Goal: Task Accomplishment & Management: Manage account settings

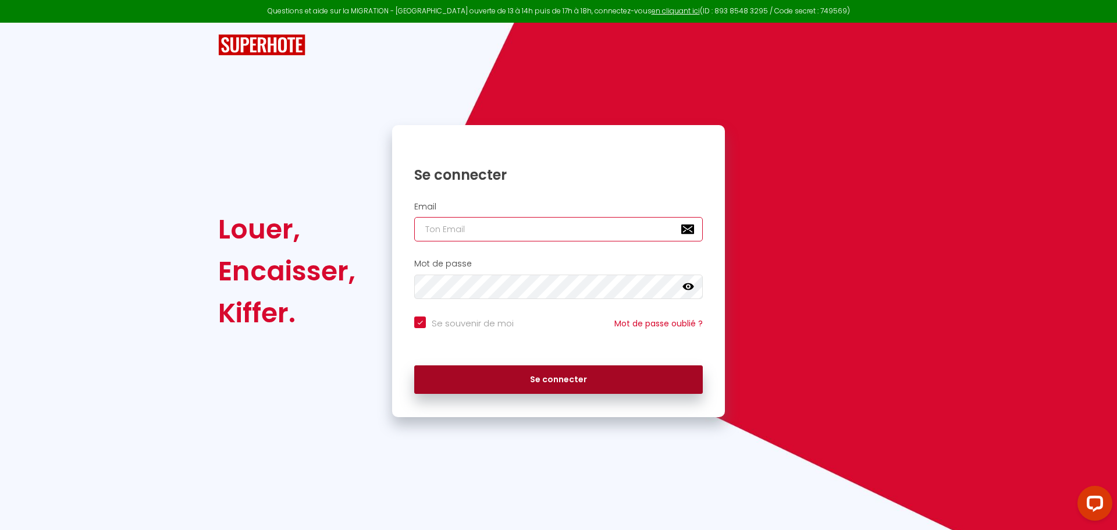
type input "[PERSON_NAME][EMAIL_ADDRESS][DOMAIN_NAME]"
click at [481, 383] on button "Se connecter" at bounding box center [558, 379] width 289 height 29
checkbox input "true"
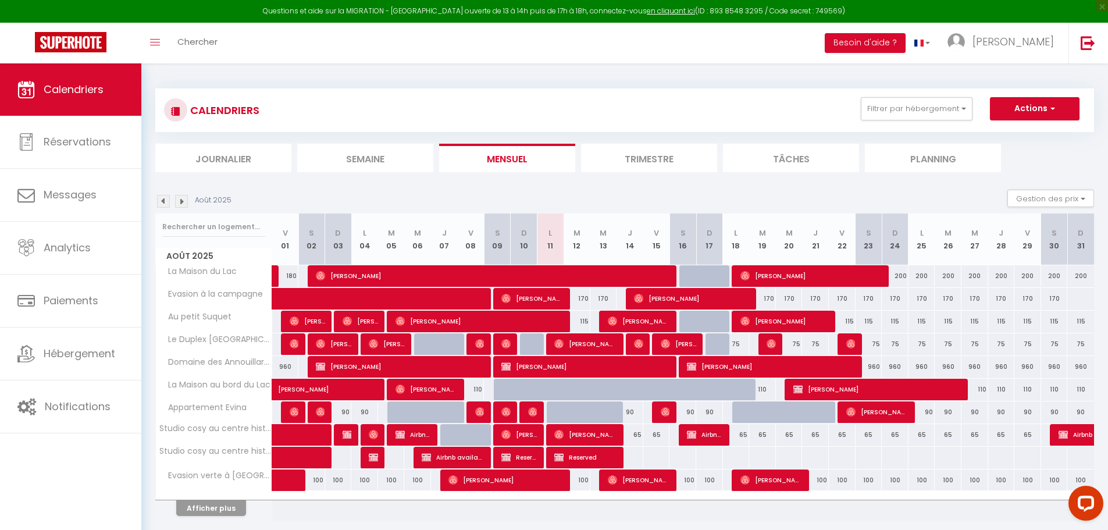
click at [244, 155] on li "Journalier" at bounding box center [223, 158] width 136 height 29
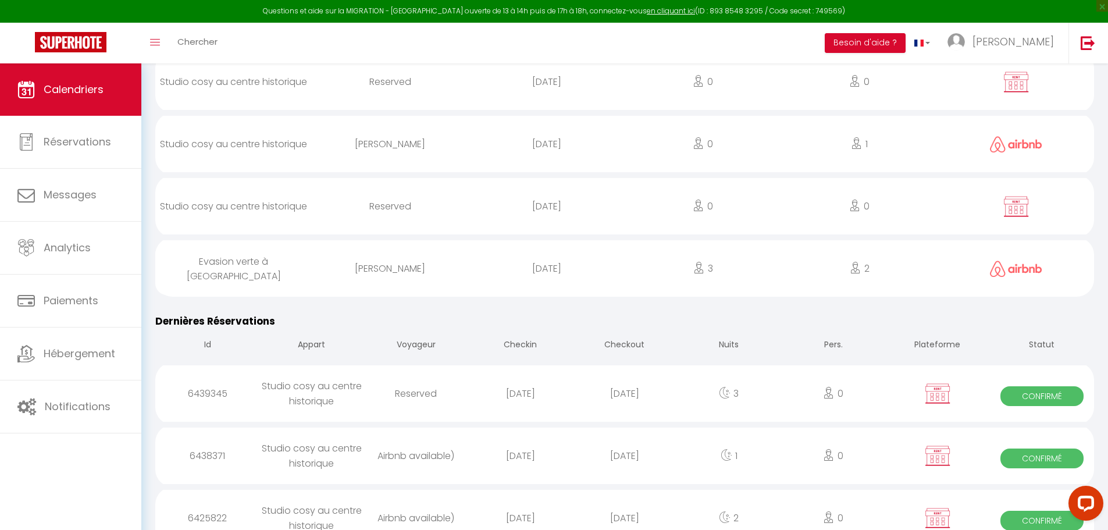
scroll to position [1396, 0]
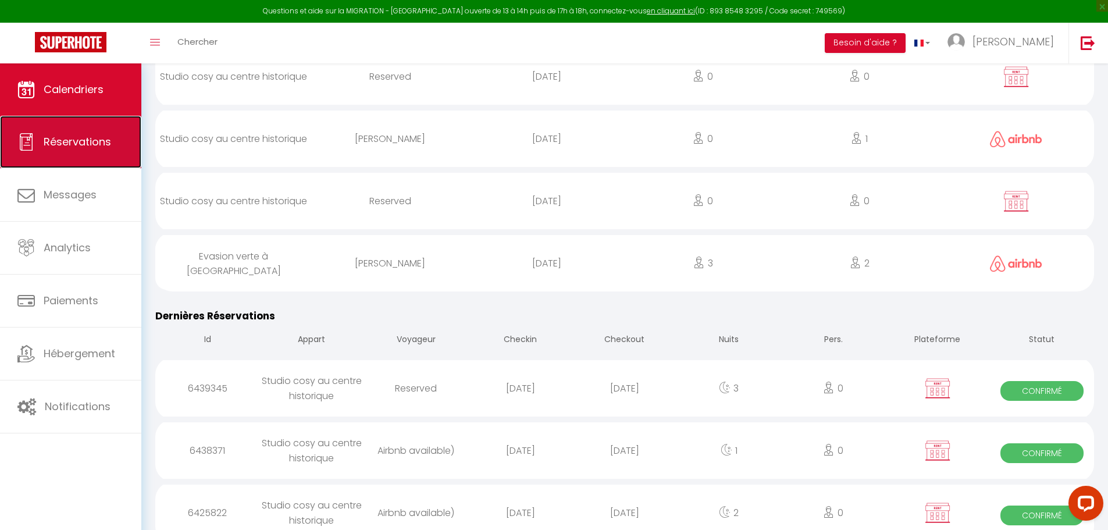
click at [98, 152] on link "Réservations" at bounding box center [70, 142] width 141 height 52
select select "not_cancelled"
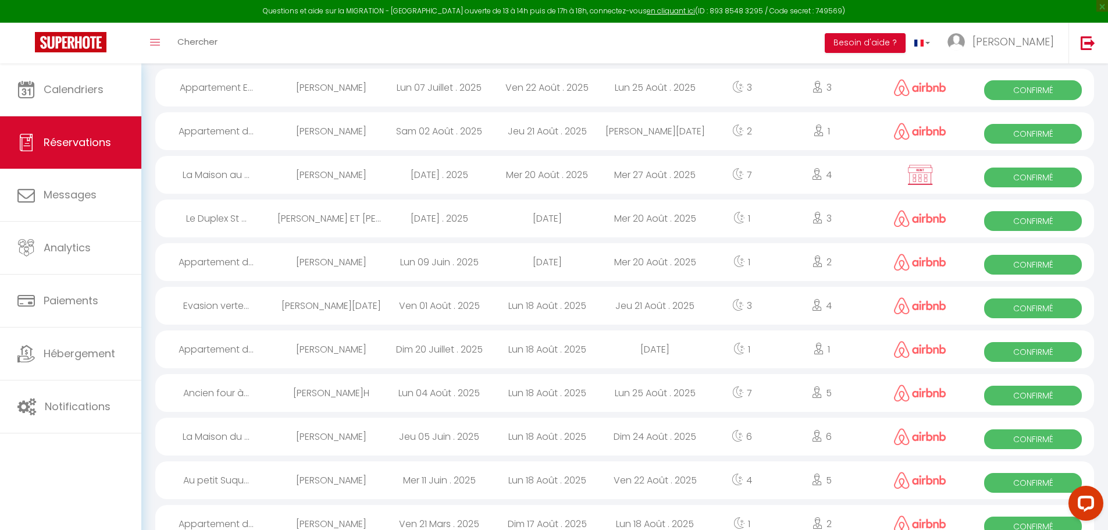
scroll to position [582, 0]
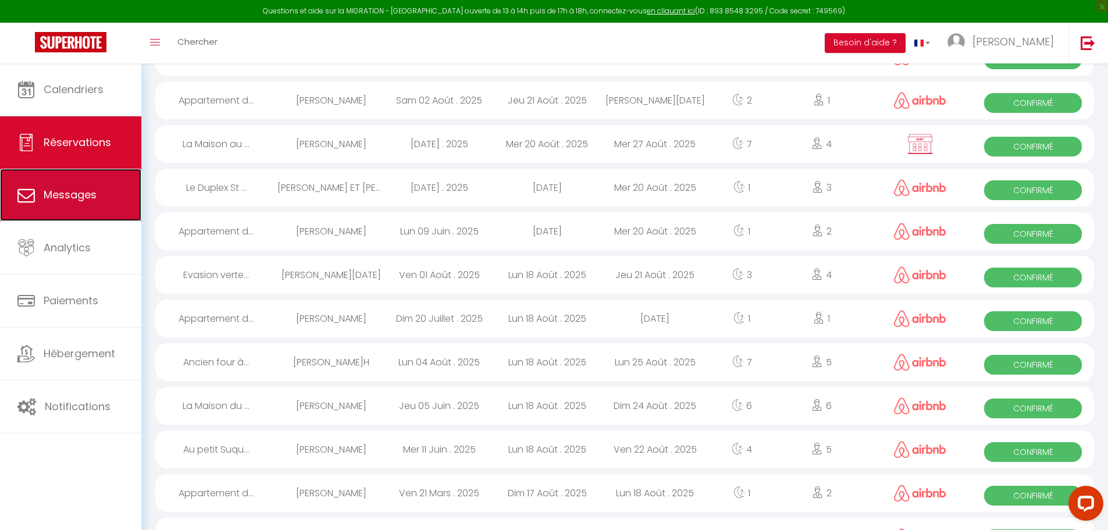
click at [53, 194] on span "Messages" at bounding box center [70, 194] width 53 height 15
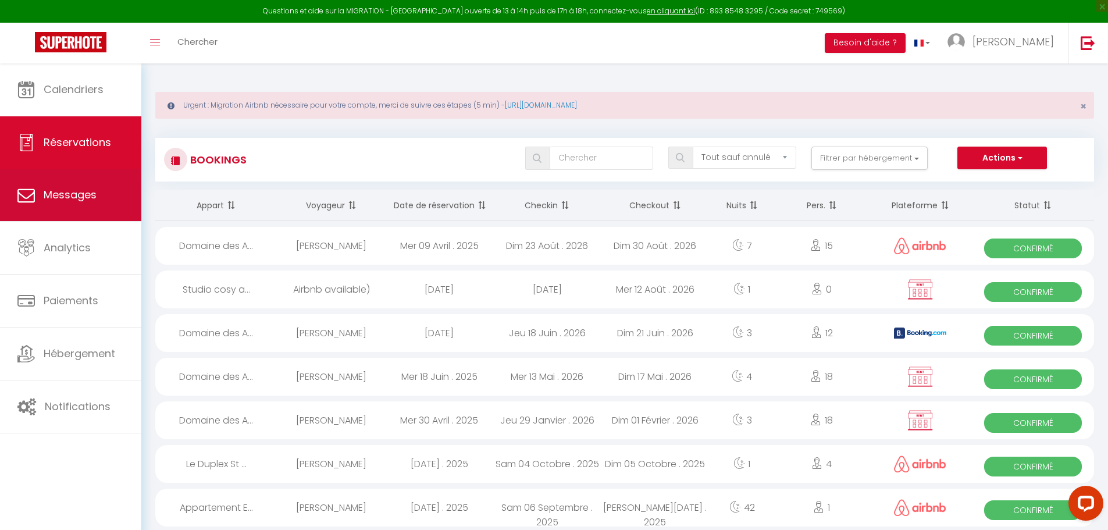
select select "message"
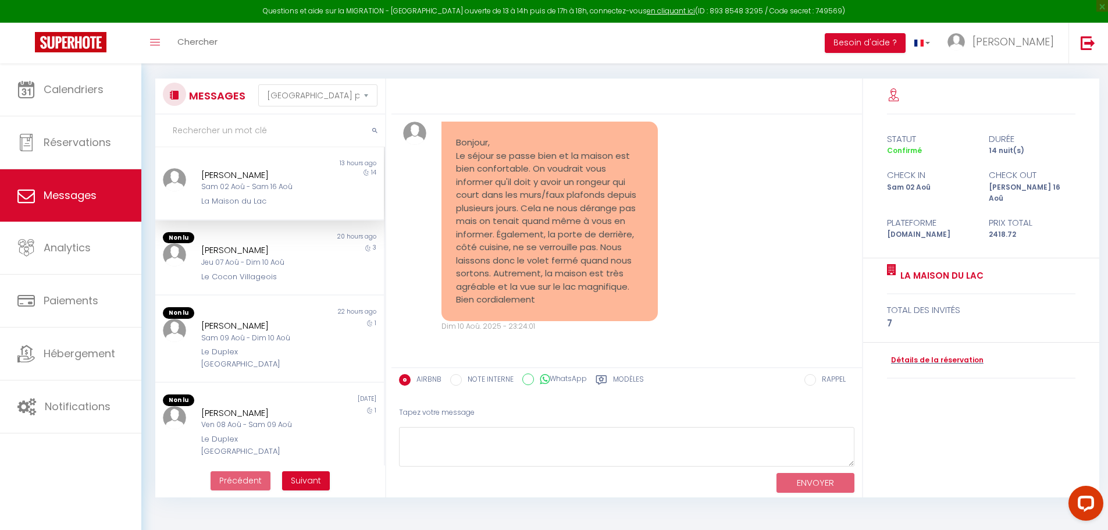
scroll to position [63, 0]
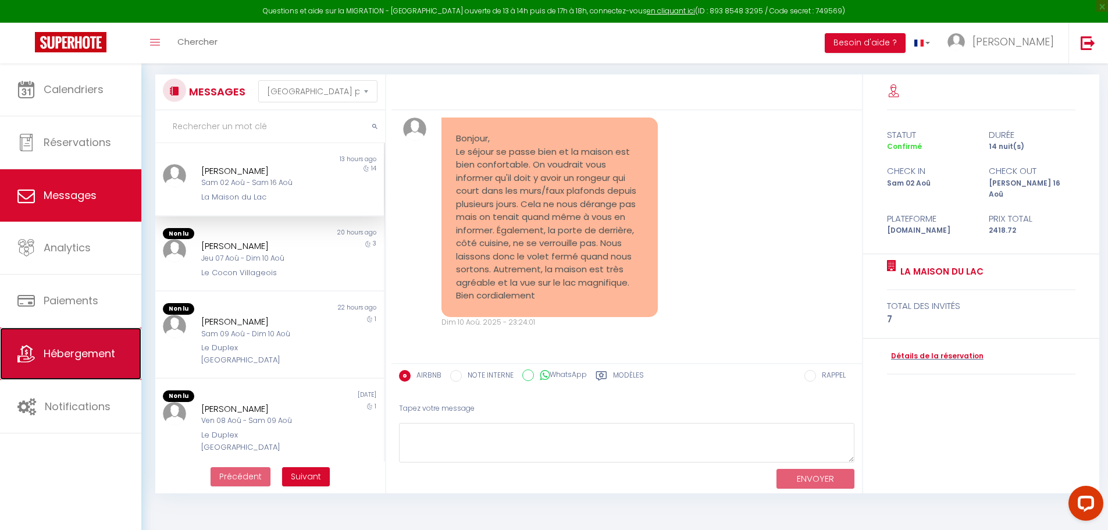
click at [48, 364] on link "Hébergement" at bounding box center [70, 354] width 141 height 52
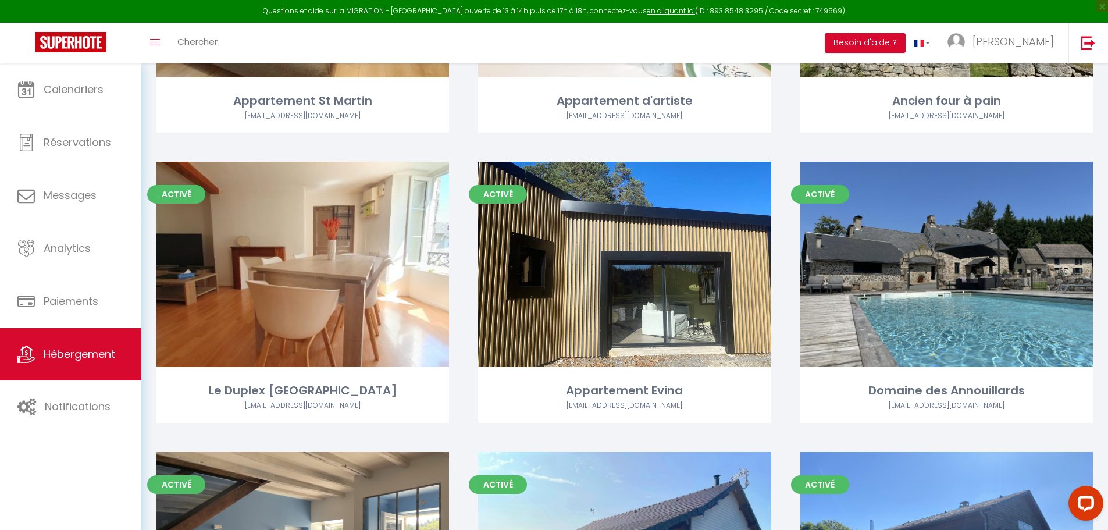
scroll to position [640, 0]
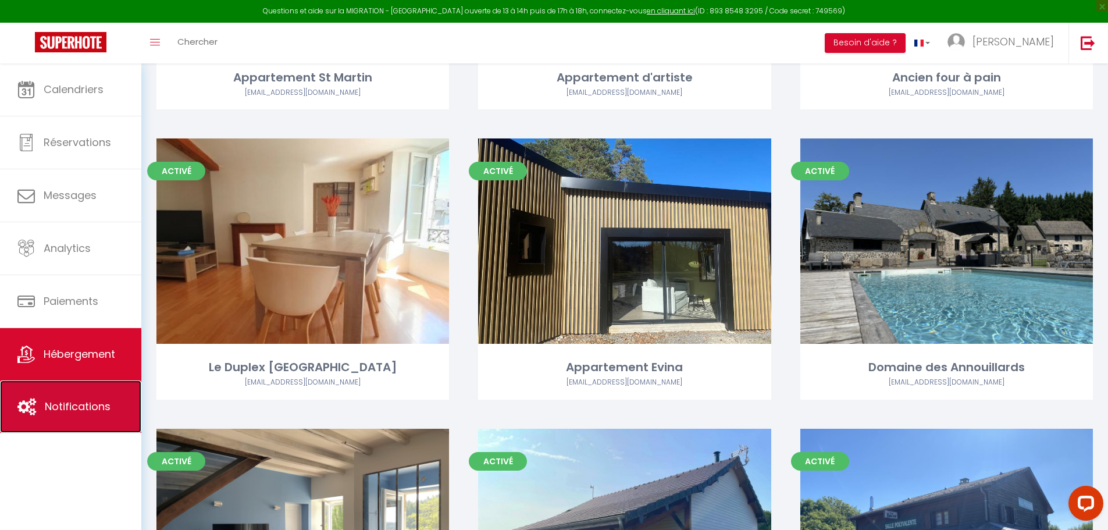
click at [92, 416] on link "Notifications" at bounding box center [70, 407] width 141 height 52
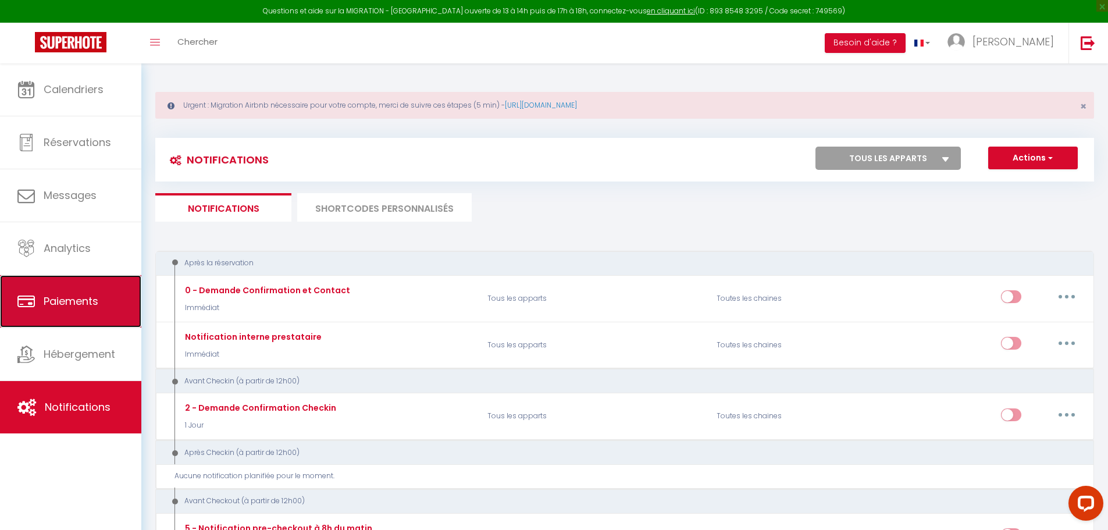
click at [52, 296] on span "Paiements" at bounding box center [71, 301] width 55 height 15
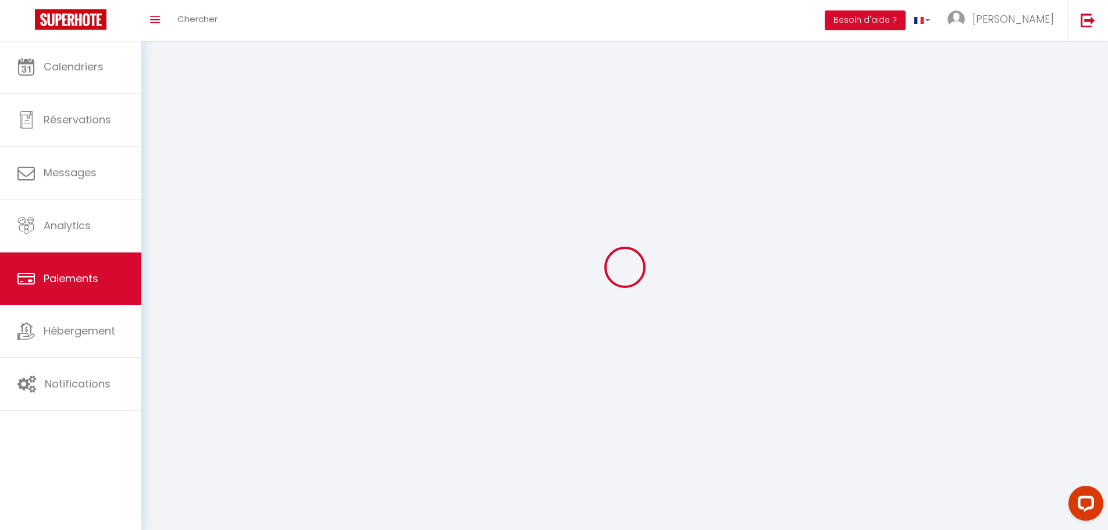
select select "2"
select select "0"
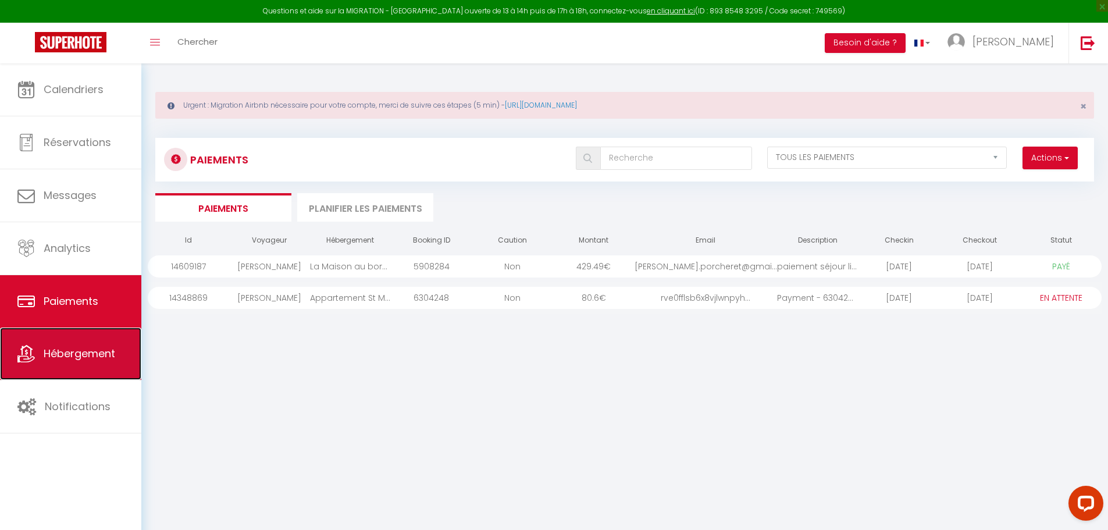
click at [56, 363] on link "Hébergement" at bounding box center [70, 354] width 141 height 52
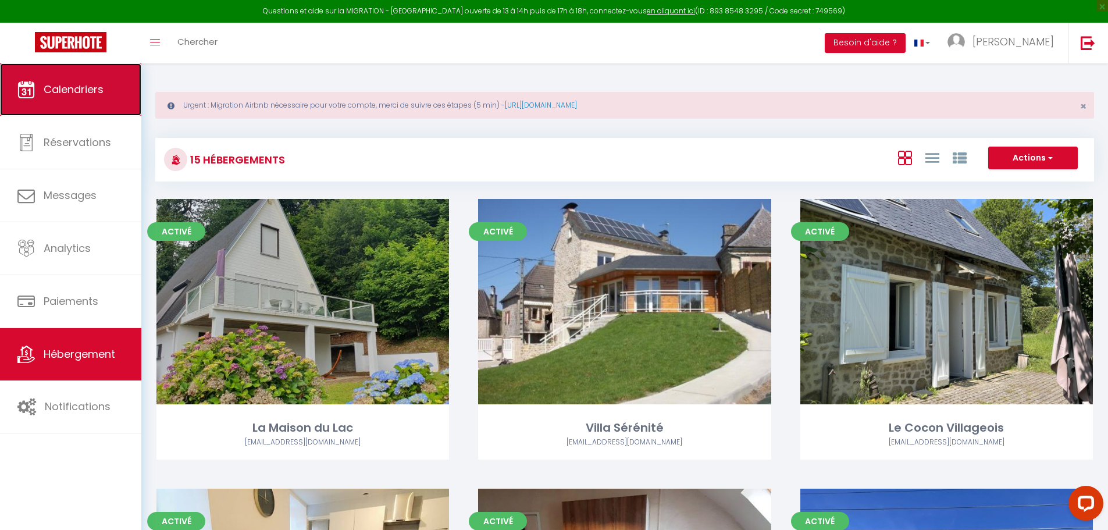
click at [60, 94] on span "Calendriers" at bounding box center [74, 89] width 60 height 15
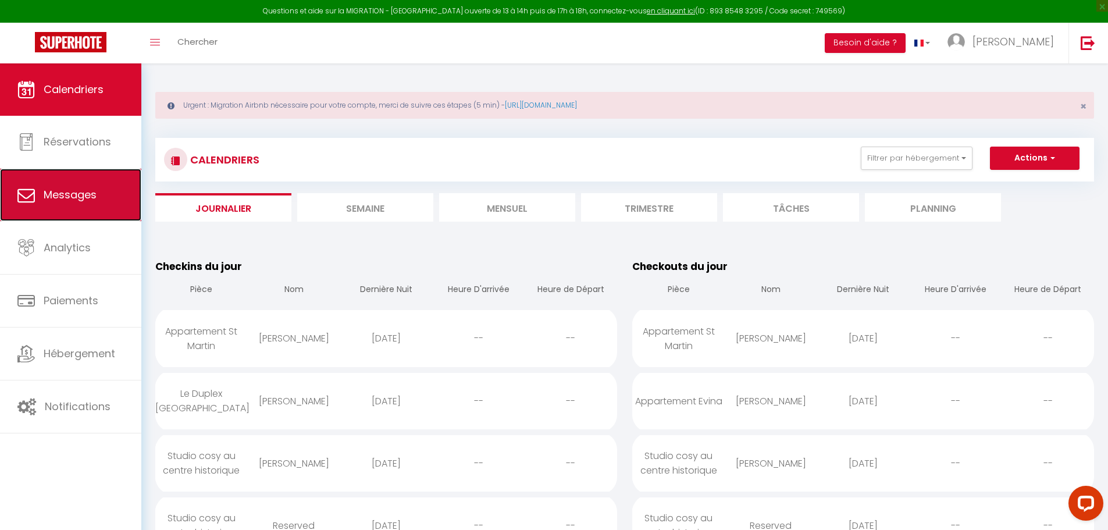
click at [93, 205] on link "Messages" at bounding box center [70, 195] width 141 height 52
select select "message"
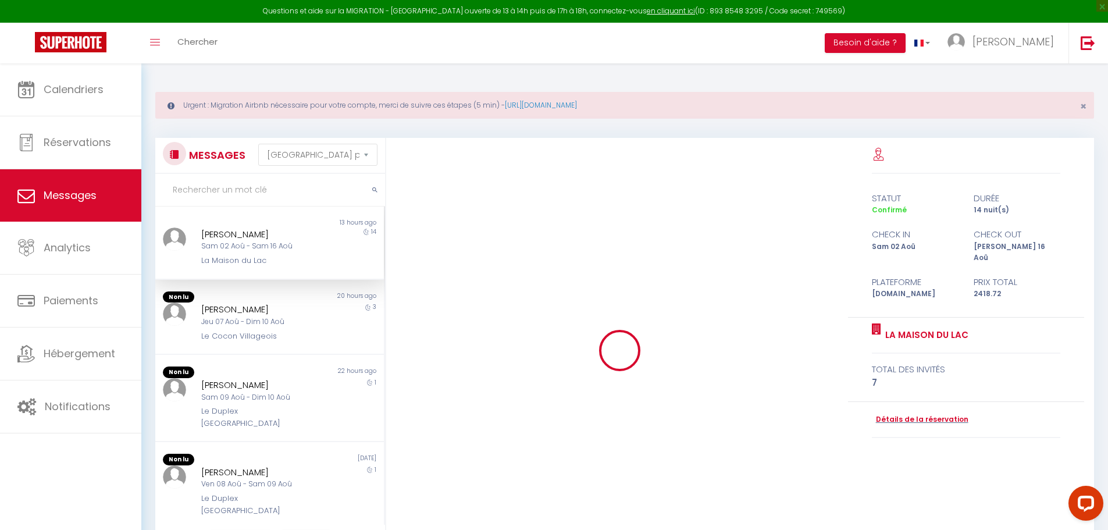
scroll to position [4328, 0]
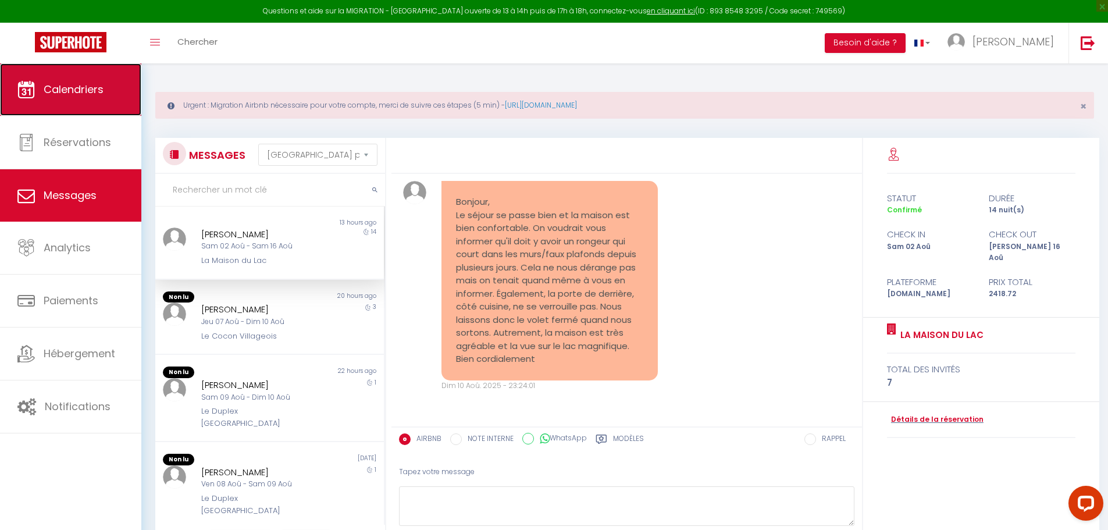
click at [79, 100] on link "Calendriers" at bounding box center [70, 89] width 141 height 52
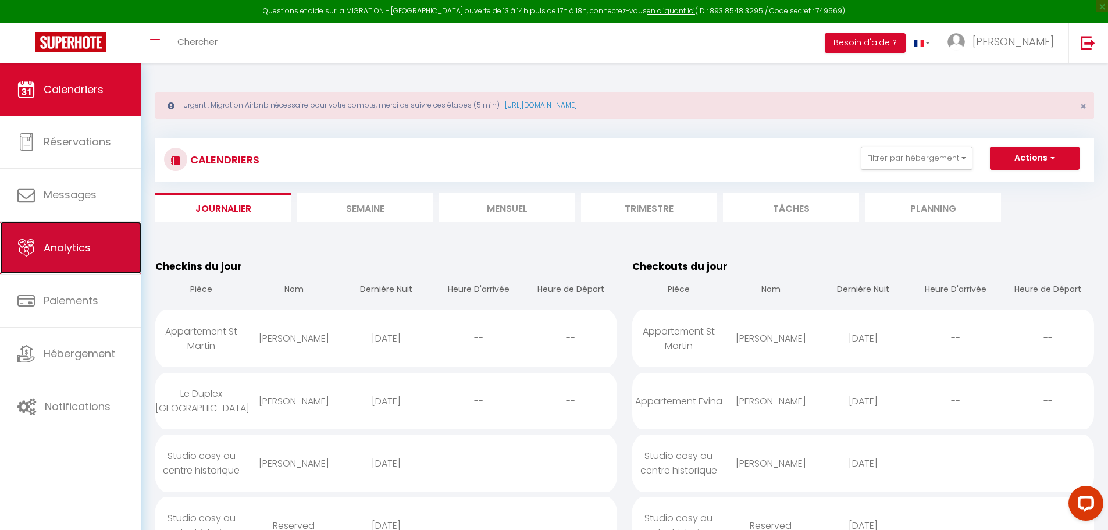
click at [64, 241] on span "Analytics" at bounding box center [67, 247] width 47 height 15
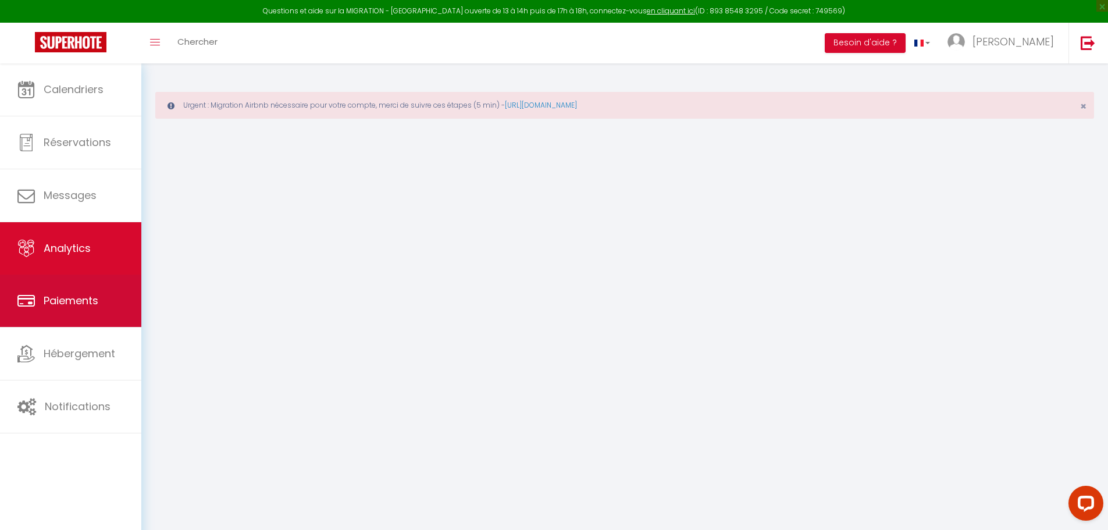
select select "2025"
select select "8"
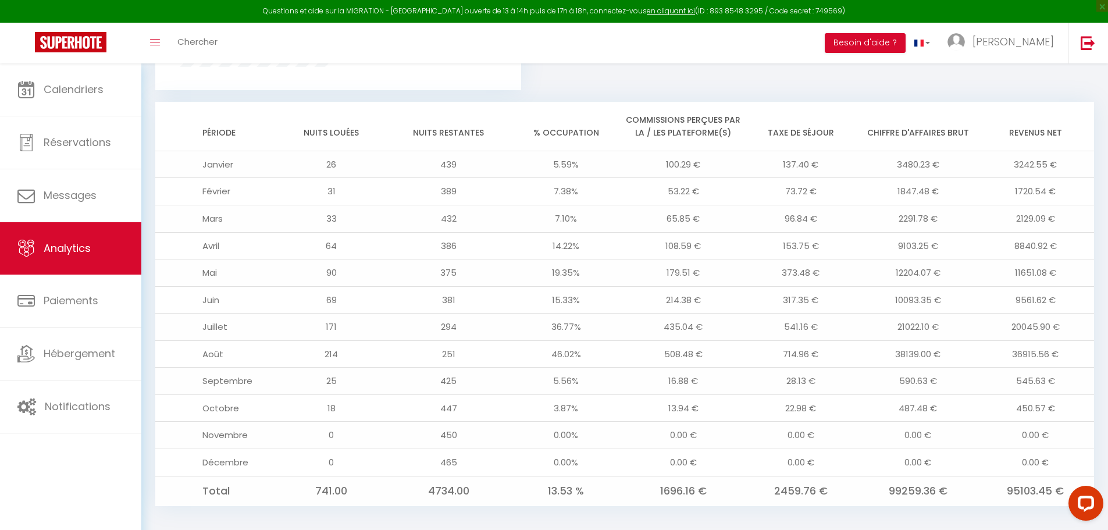
scroll to position [960, 0]
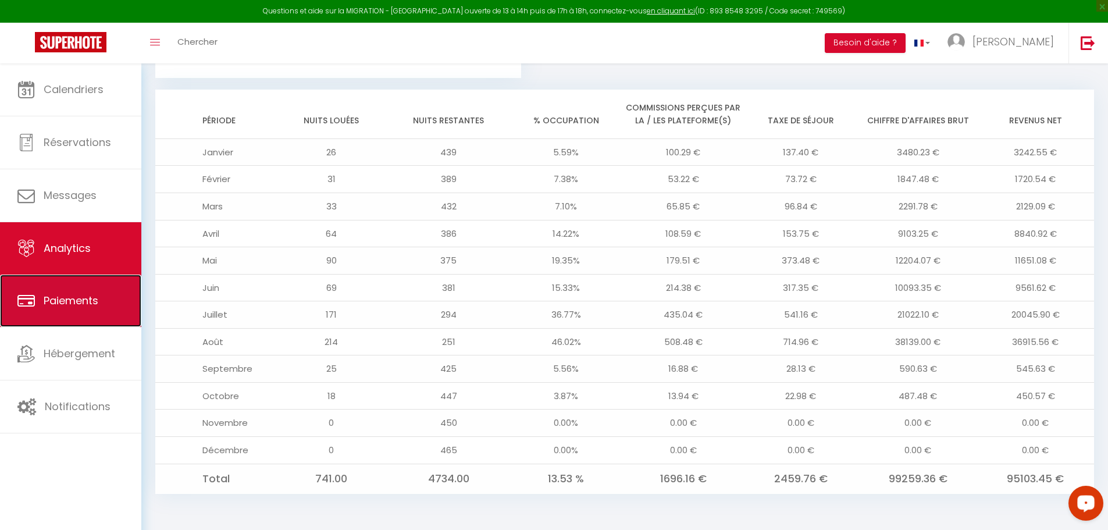
click at [91, 317] on link "Paiements" at bounding box center [70, 301] width 141 height 52
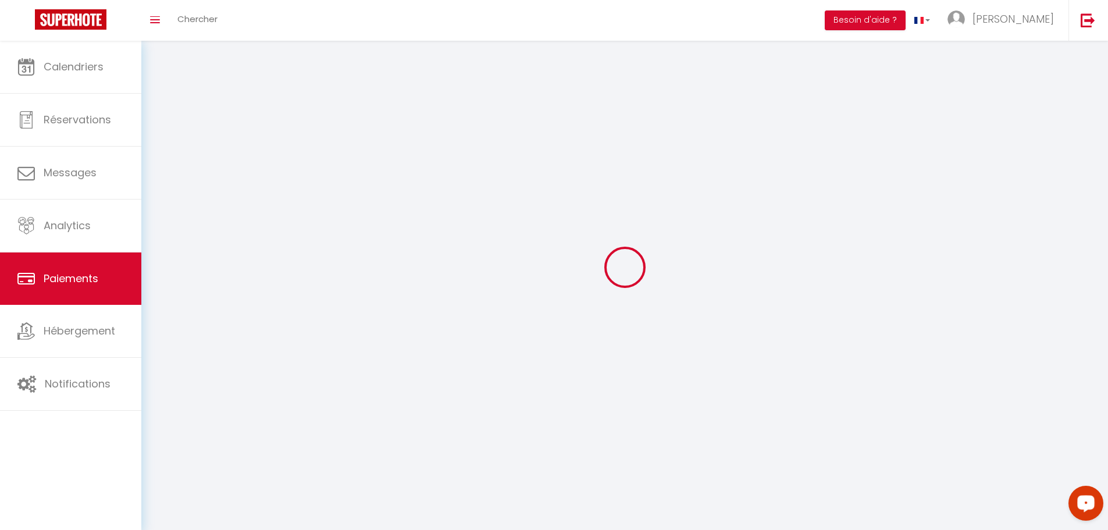
select select "2"
select select "0"
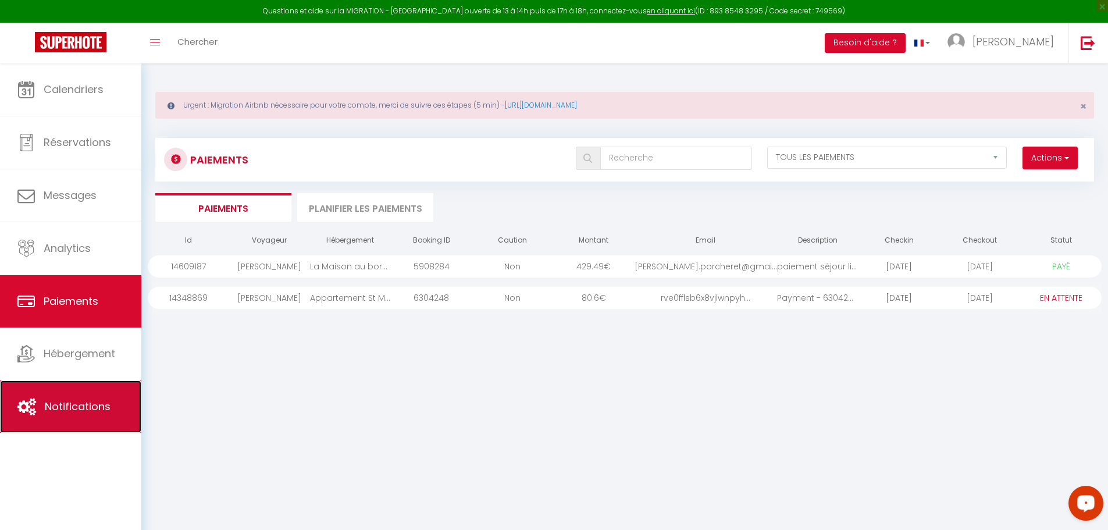
click at [62, 415] on link "Notifications" at bounding box center [70, 407] width 141 height 52
